Goal: Navigation & Orientation: Find specific page/section

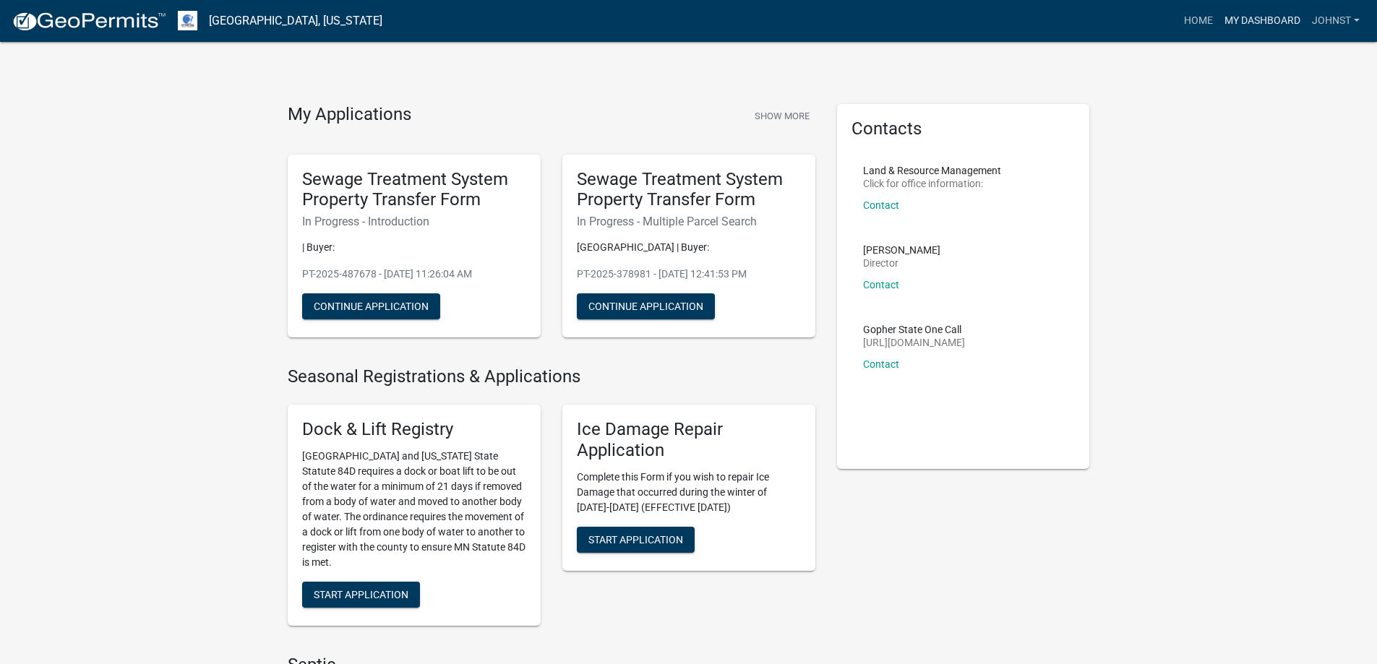
click at [1237, 15] on link "My Dashboard" at bounding box center [1262, 20] width 87 height 27
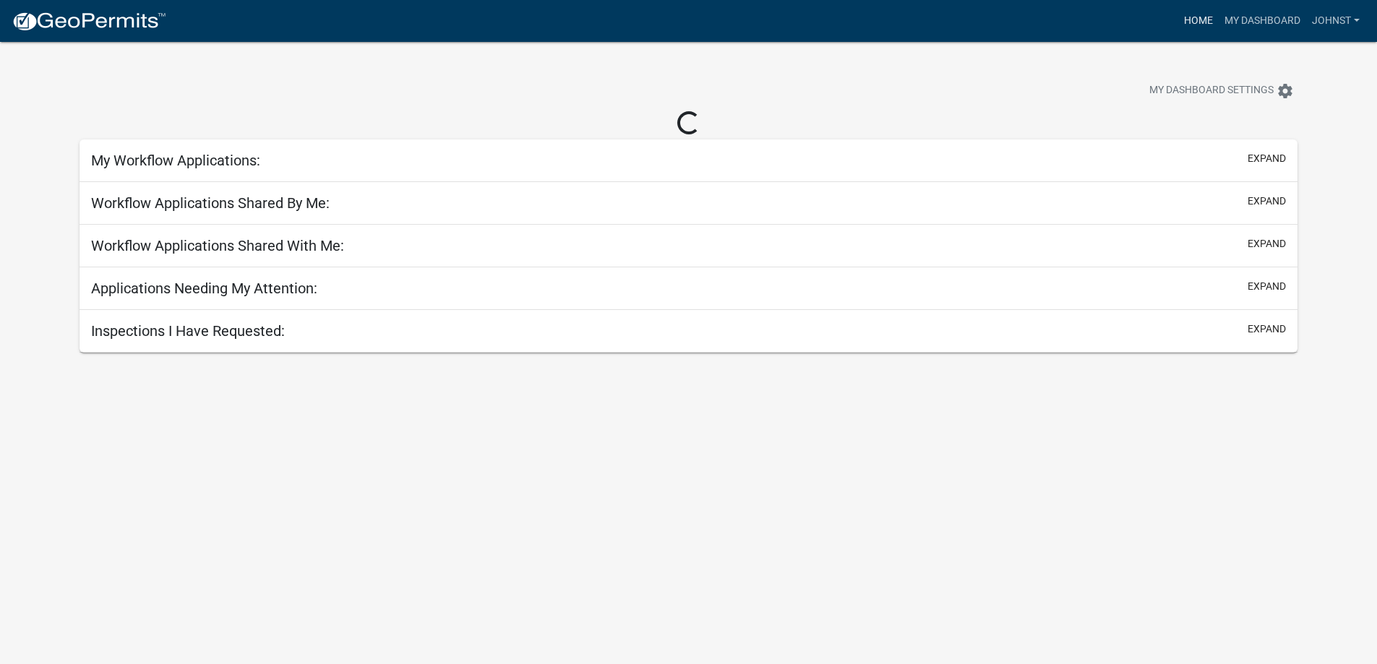
click at [1200, 22] on link "Home" at bounding box center [1198, 20] width 40 height 27
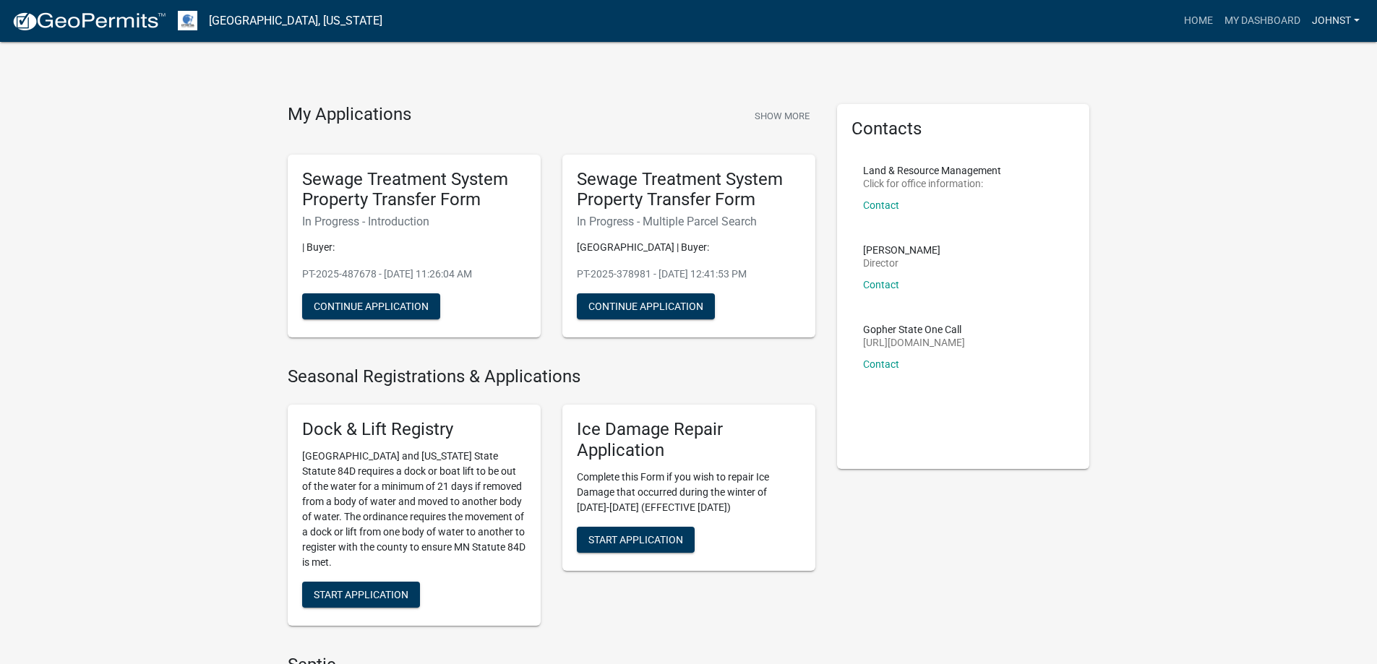
click at [1342, 19] on link "Johnst" at bounding box center [1335, 20] width 59 height 27
click at [1241, 22] on link "My Dashboard" at bounding box center [1262, 20] width 87 height 27
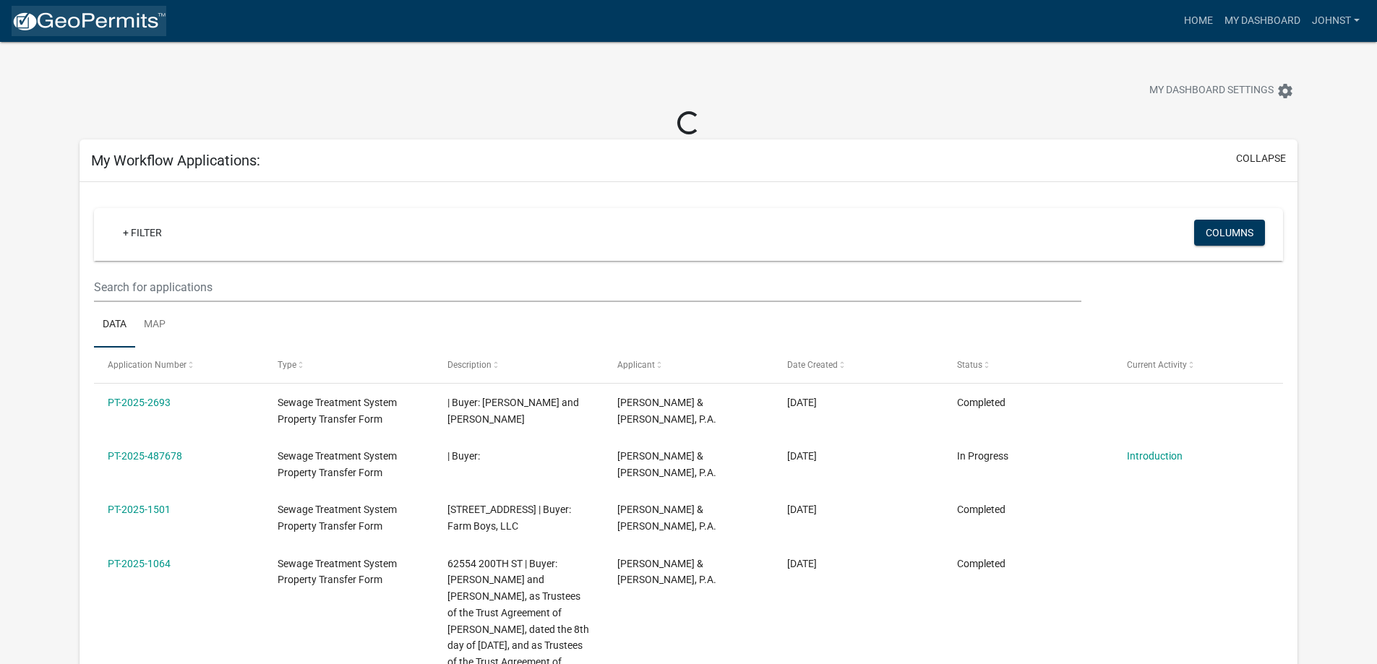
click at [71, 26] on img at bounding box center [89, 22] width 155 height 22
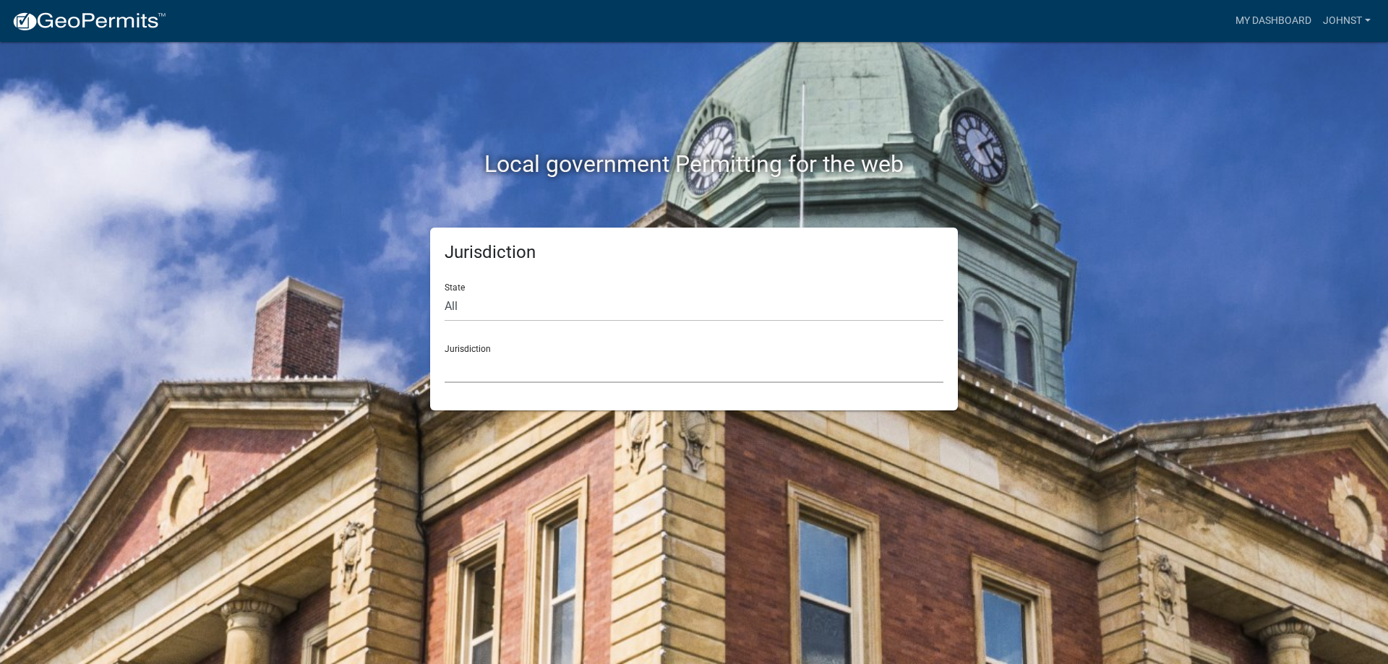
click at [502, 366] on select "[GEOGRAPHIC_DATA], [US_STATE] [GEOGRAPHIC_DATA], [US_STATE][PERSON_NAME][GEOGRA…" at bounding box center [694, 369] width 499 height 30
